Goal: Use online tool/utility

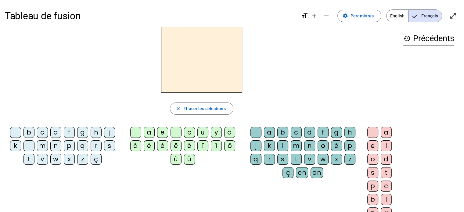
click at [71, 149] on div "p" at bounding box center [69, 145] width 11 height 11
click at [201, 133] on div "u" at bounding box center [202, 132] width 11 height 11
click at [267, 160] on div "r" at bounding box center [269, 159] width 11 height 11
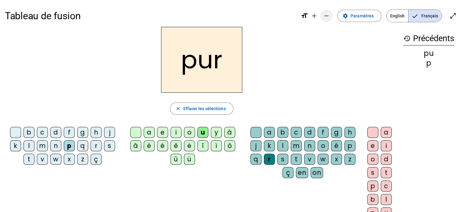
click at [328, 14] on mat-icon "remove" at bounding box center [326, 15] width 7 height 7
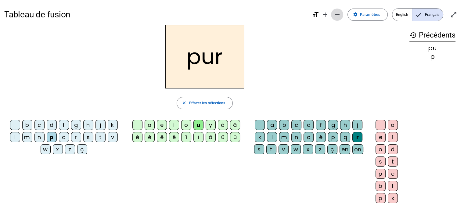
click at [337, 15] on mat-icon "remove" at bounding box center [337, 14] width 7 height 7
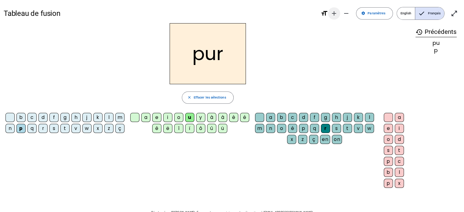
click at [338, 14] on mat-icon "add" at bounding box center [334, 13] width 7 height 7
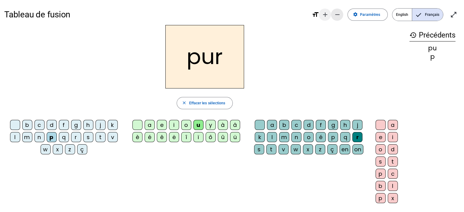
click at [338, 14] on mat-icon "remove" at bounding box center [337, 14] width 7 height 7
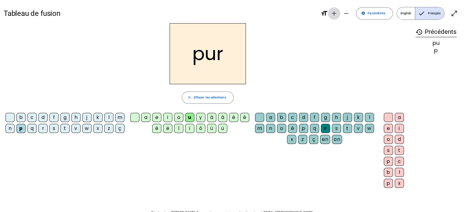
click at [338, 14] on mat-icon "add" at bounding box center [334, 13] width 7 height 7
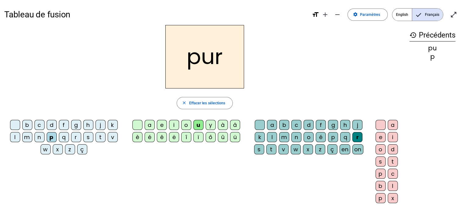
click at [313, 15] on mat-icon "format_size" at bounding box center [315, 14] width 7 height 7
click at [360, 139] on div "r" at bounding box center [358, 137] width 10 height 10
click at [367, 135] on div "a b c d f g h j k l m n o é p q r s t v w x z ç en on" at bounding box center [309, 138] width 117 height 37
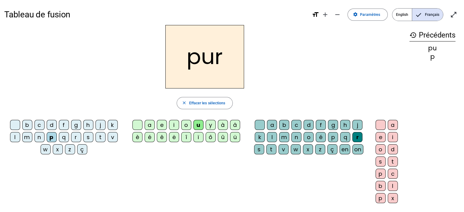
click at [256, 124] on div at bounding box center [260, 125] width 10 height 10
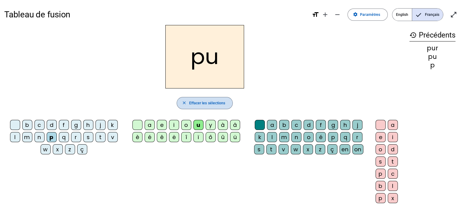
click at [207, 105] on span "Effacer les sélections" at bounding box center [207, 103] width 36 height 6
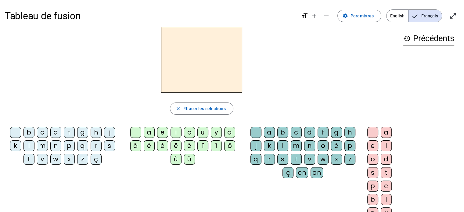
click at [179, 190] on div "b c d f g h j k l m n p q r s t v w x z ç a e i o u y à â è é ê ë î ï ô û ü a b…" at bounding box center [202, 174] width 394 height 99
